Goal: Find specific page/section

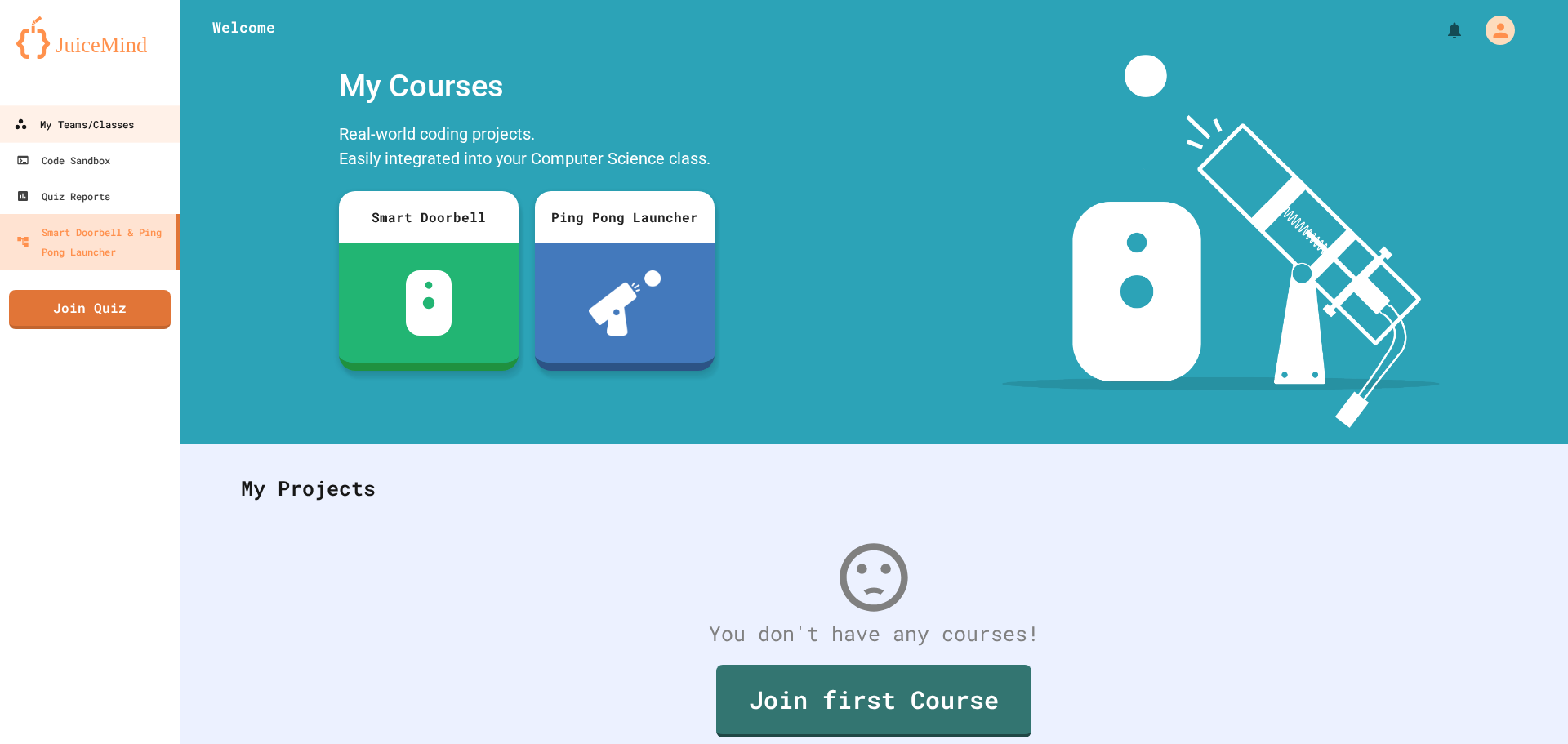
click at [152, 125] on link "My Teams/Classes" at bounding box center [90, 123] width 185 height 37
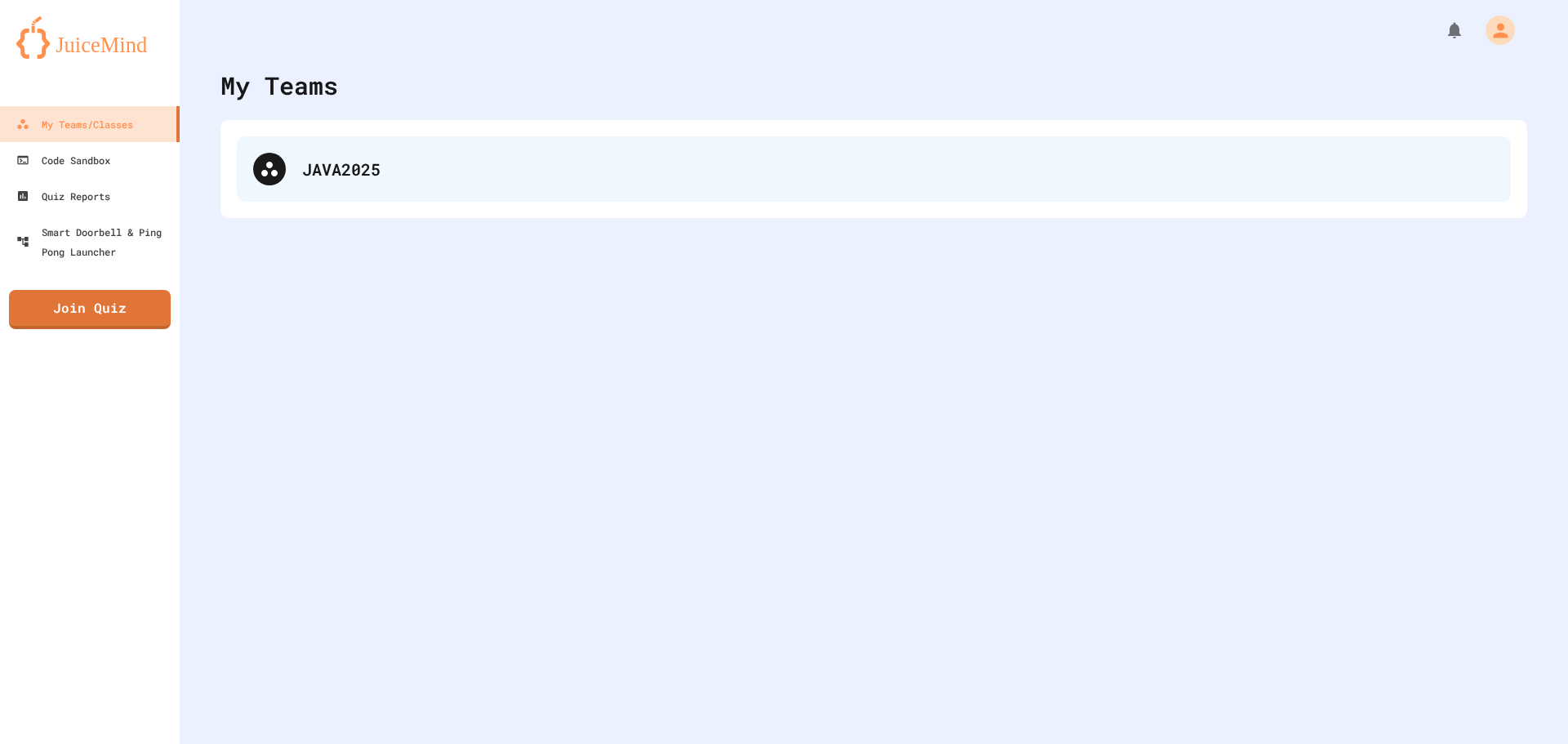
click at [298, 173] on div "JAVA2025" at bounding box center [874, 170] width 1273 height 66
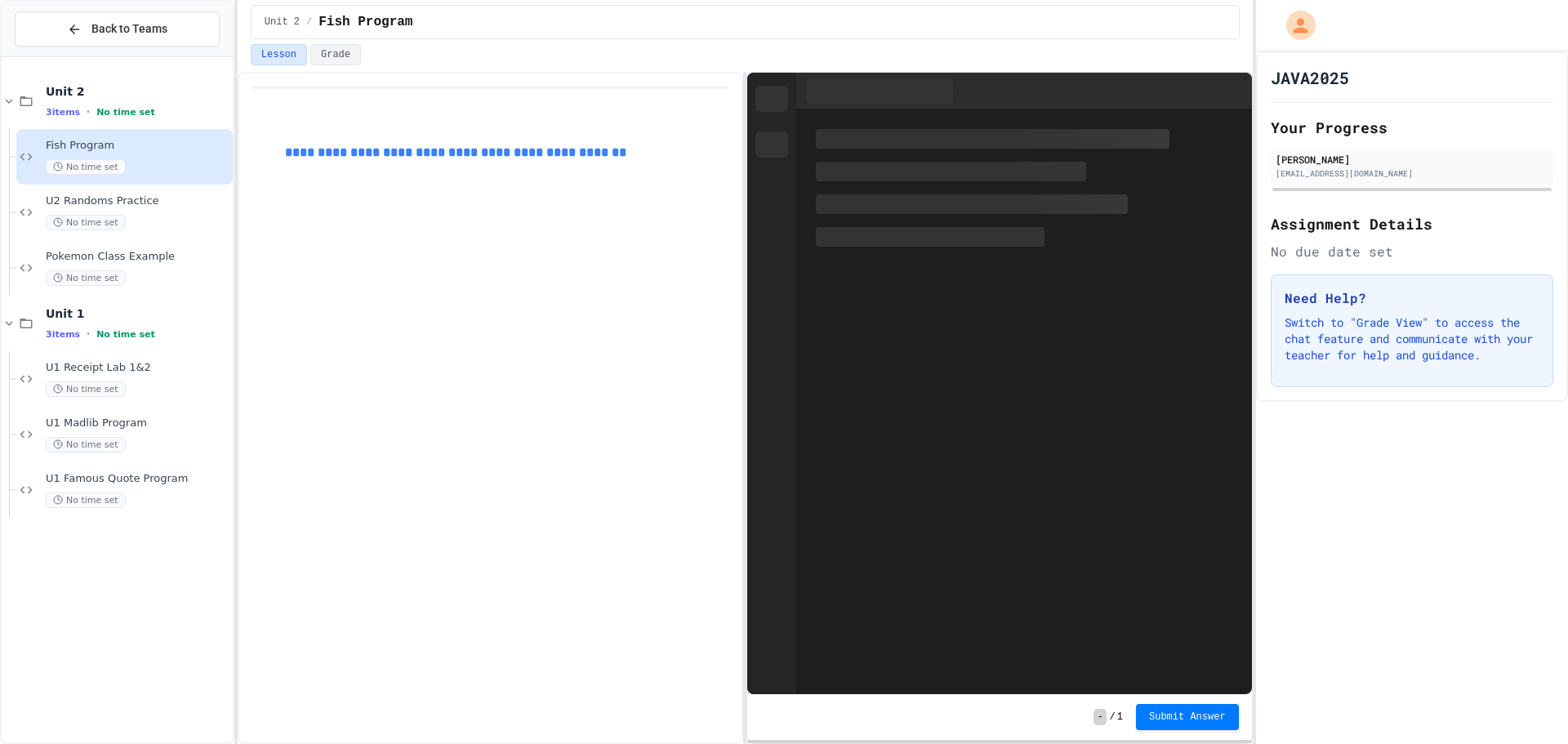
click at [165, 149] on span "Fish Program" at bounding box center [137, 146] width 184 height 13
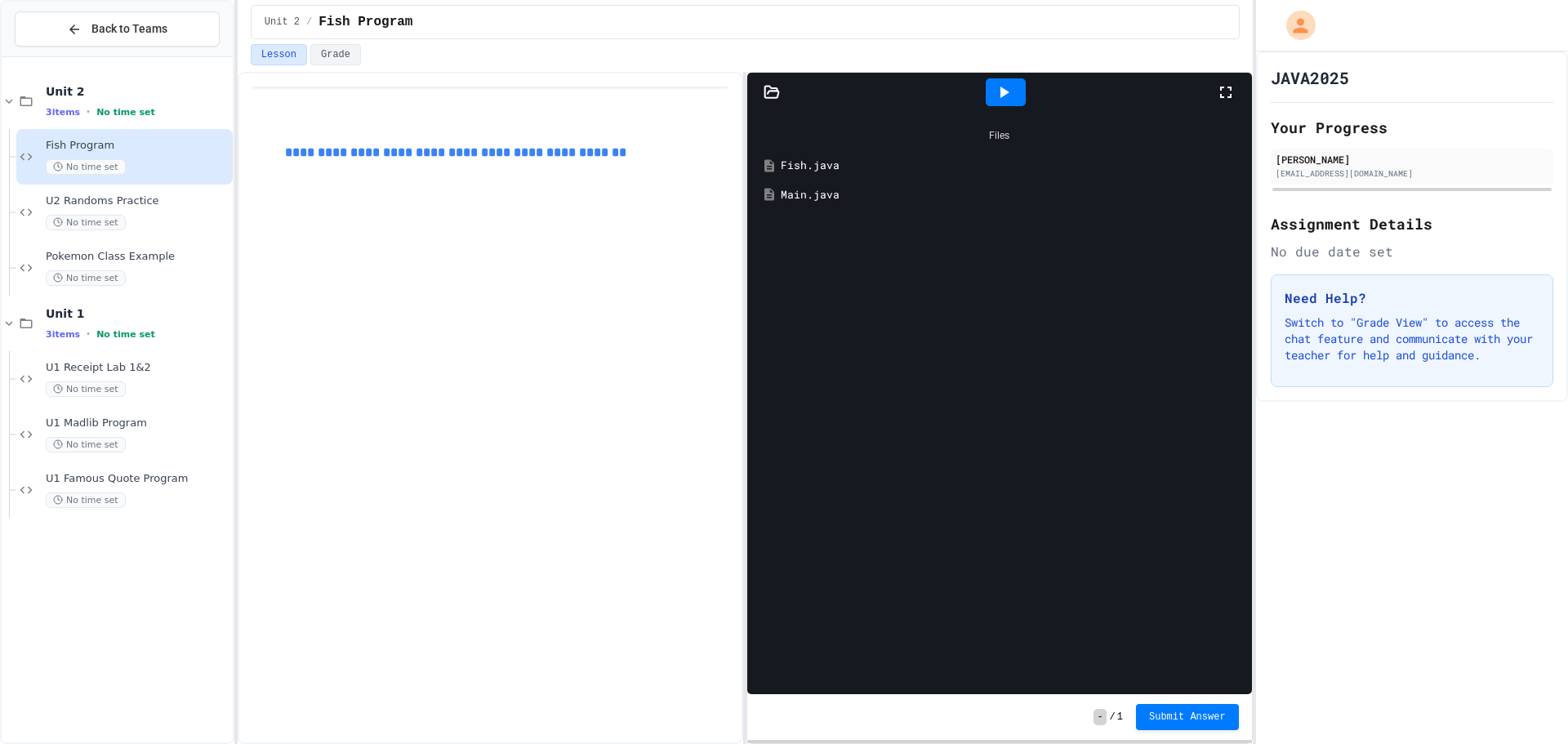
click at [486, 158] on link "**********" at bounding box center [456, 152] width 341 height 13
